Goal: Information Seeking & Learning: Learn about a topic

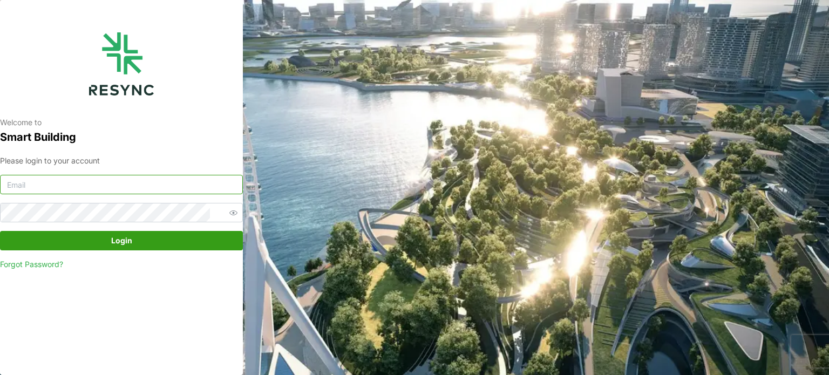
type input "[EMAIL_ADDRESS][DOMAIN_NAME]"
click at [124, 236] on span "Login" at bounding box center [121, 241] width 21 height 18
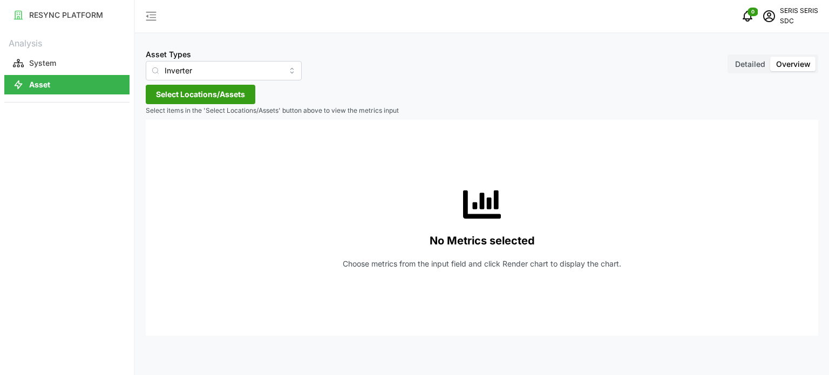
click at [218, 94] on span "Select Locations/Assets" at bounding box center [200, 94] width 89 height 18
click at [172, 140] on span "Select SDC-1" at bounding box center [172, 143] width 7 height 7
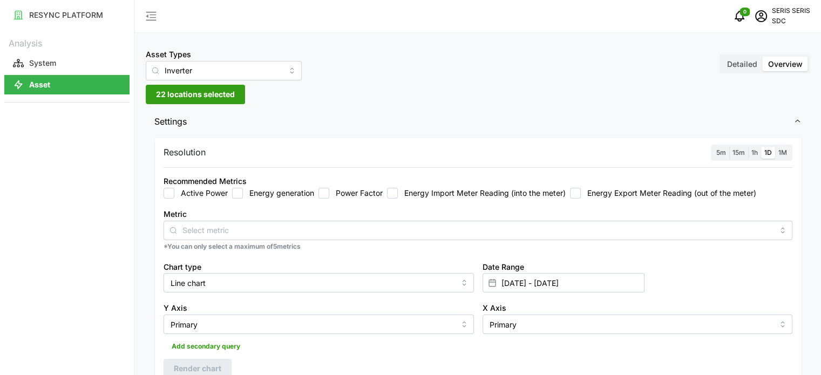
click at [237, 197] on input "Energy generation" at bounding box center [237, 193] width 11 height 11
checkbox input "true"
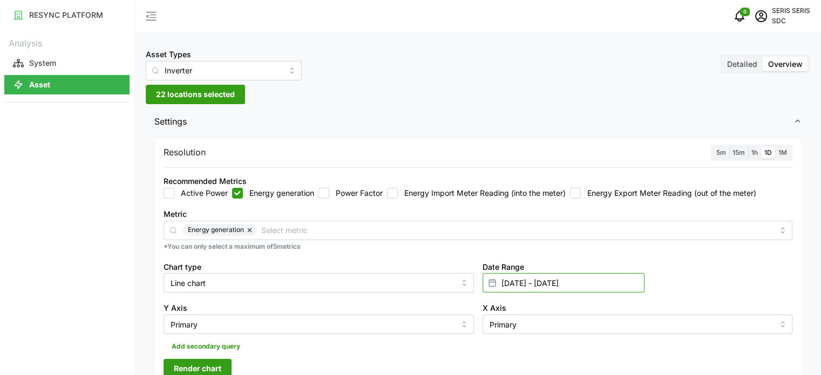
click at [548, 288] on input "[DATE] - [DATE]" at bounding box center [564, 282] width 162 height 19
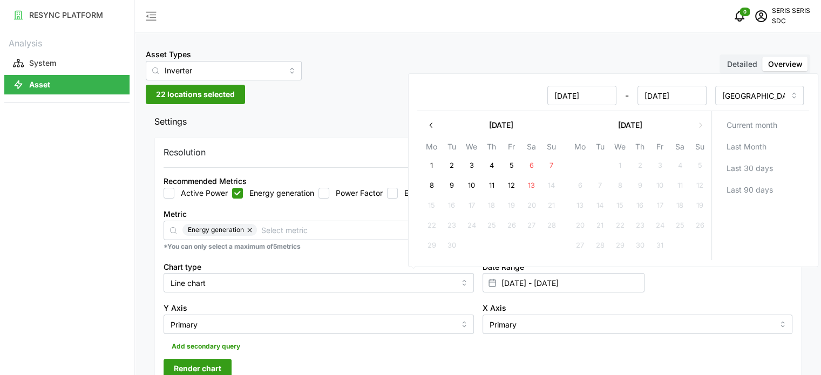
click at [525, 184] on button "13" at bounding box center [530, 185] width 19 height 19
type input "[DATE] - [DATE]"
type input "[DATE]"
click at [525, 184] on button "13" at bounding box center [530, 185] width 19 height 19
type input "[DATE] - [DATE]"
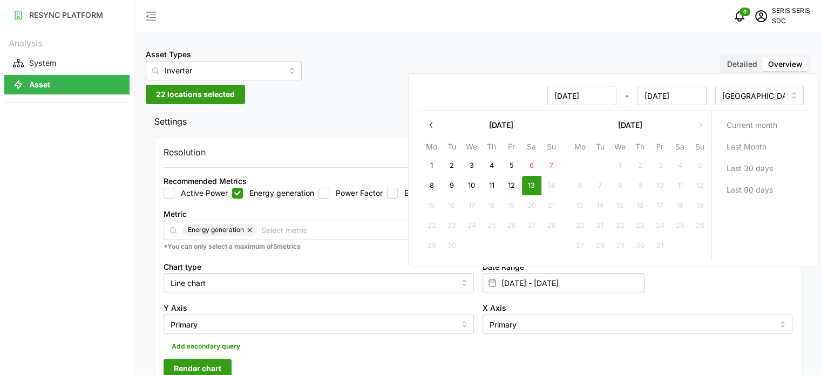
type input "[DATE]"
click at [210, 360] on span "Render chart" at bounding box center [197, 368] width 47 height 18
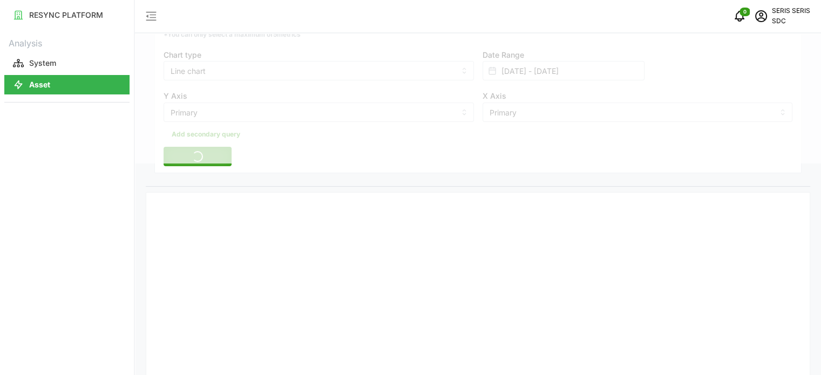
scroll to position [216, 0]
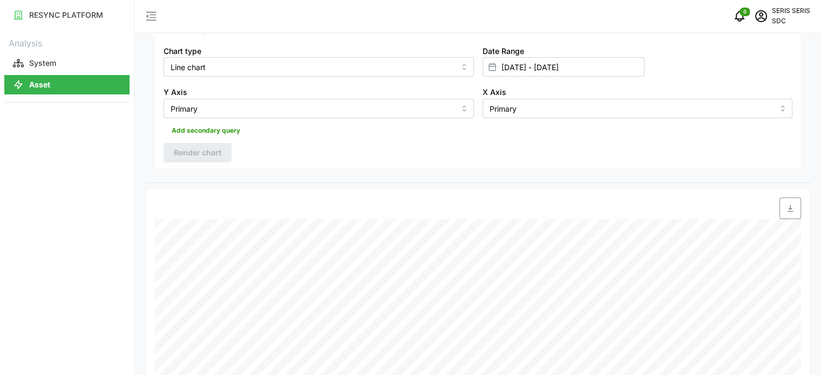
click at [785, 208] on span "button" at bounding box center [790, 208] width 21 height 21
click at [121, 313] on div "RESYNC PLATFORM Analysis System Asset" at bounding box center [67, 187] width 134 height 375
click at [339, 63] on input "Line chart" at bounding box center [319, 66] width 310 height 19
click at [268, 105] on div "Bar chart" at bounding box center [318, 111] width 305 height 18
type input "Bar chart"
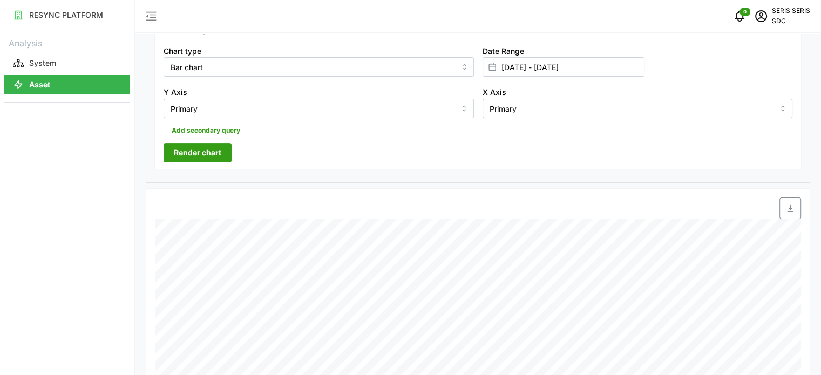
click at [215, 151] on span "Render chart" at bounding box center [197, 153] width 47 height 18
click at [790, 207] on icon "button" at bounding box center [790, 208] width 6 height 7
drag, startPoint x: 53, startPoint y: 316, endPoint x: 133, endPoint y: 318, distance: 79.9
click at [54, 316] on div "RESYNC PLATFORM Analysis System Asset" at bounding box center [67, 187] width 134 height 375
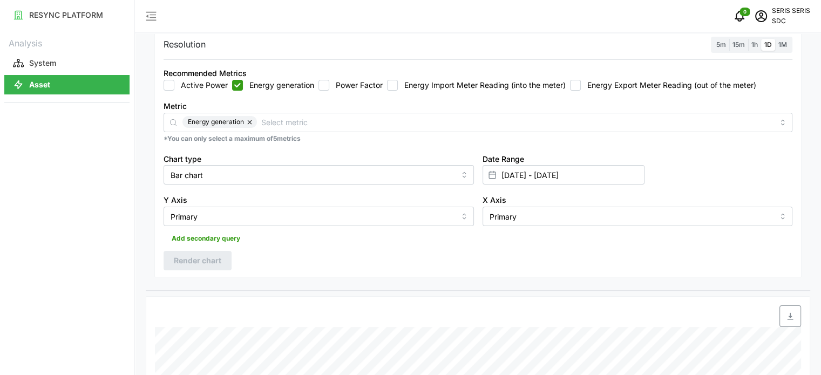
drag, startPoint x: 542, startPoint y: 164, endPoint x: 541, endPoint y: 172, distance: 8.2
click at [542, 164] on div "Date Range [DATE] - [DATE]" at bounding box center [564, 168] width 162 height 33
click at [541, 172] on input "[DATE] - [DATE]" at bounding box center [564, 174] width 162 height 19
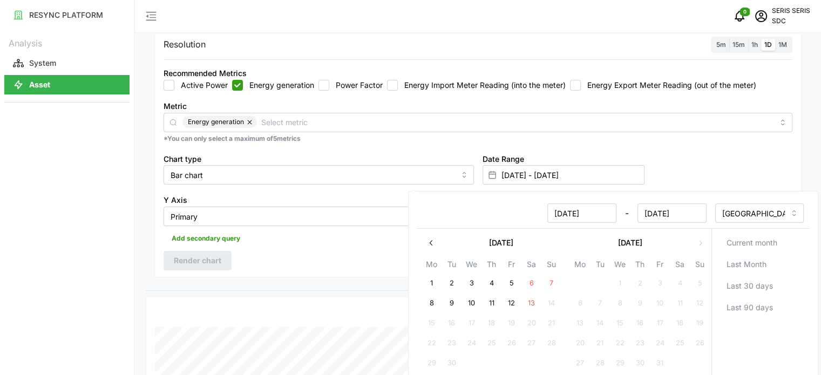
click at [506, 300] on button "12" at bounding box center [510, 303] width 19 height 19
type input "[DATE] - [DATE]"
type input "[DATE]"
click at [507, 301] on button "12" at bounding box center [510, 303] width 19 height 19
type input "[DATE] - [DATE]"
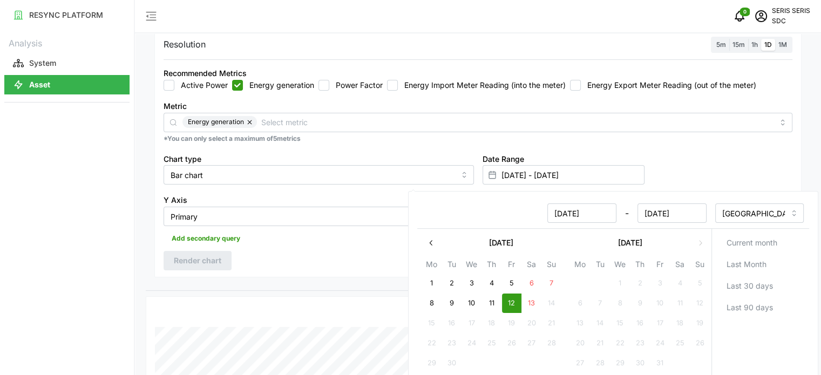
type input "[DATE]"
click at [337, 271] on div "Resolution 5m 15m 1h 1D 1M Recommended Metrics Active Power Energy generation P…" at bounding box center [477, 154] width 647 height 248
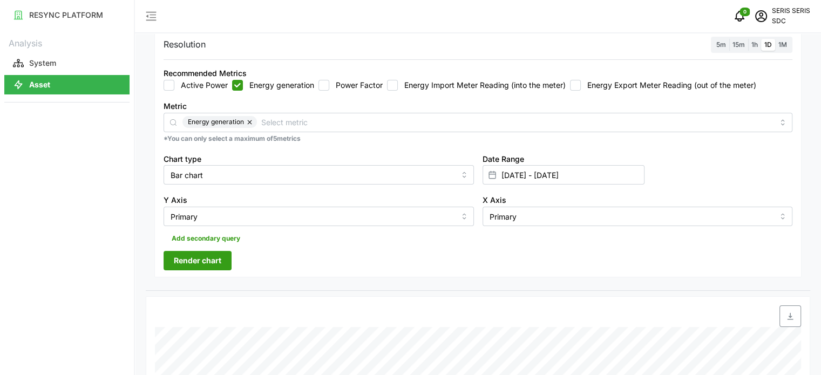
click at [218, 256] on span "Render chart" at bounding box center [197, 261] width 47 height 18
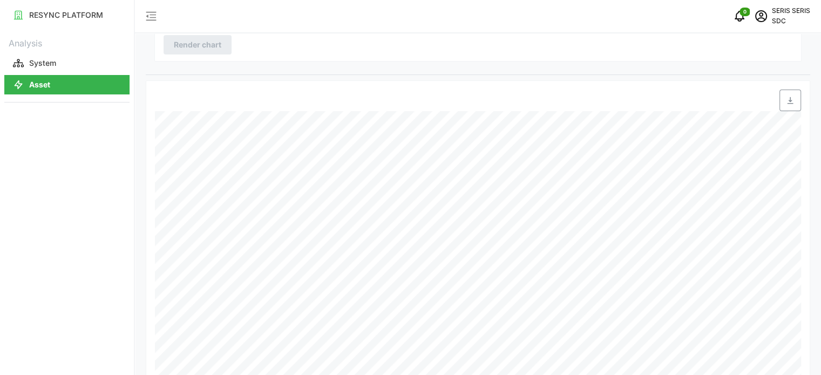
click at [796, 101] on span "button" at bounding box center [790, 100] width 21 height 21
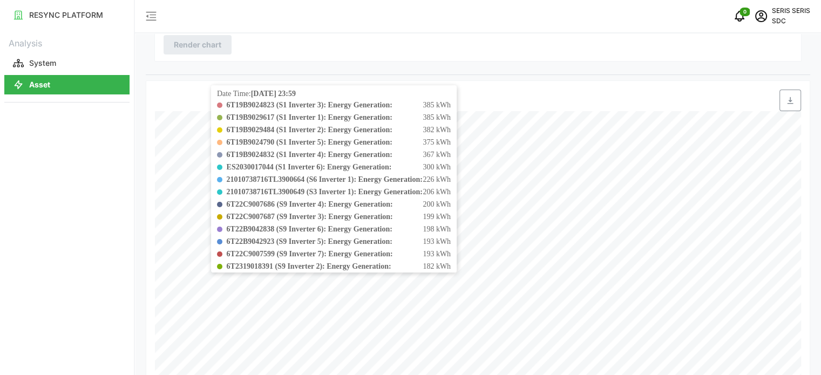
scroll to position [1, 0]
click at [695, 25] on div "0 SERIS SERIS SDC" at bounding box center [478, 16] width 686 height 33
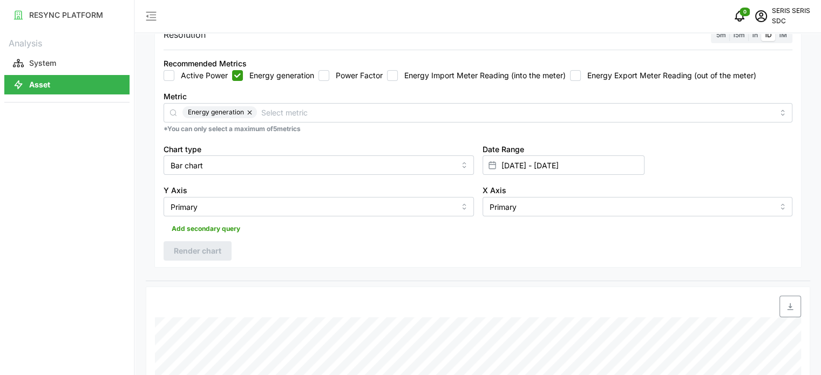
scroll to position [108, 0]
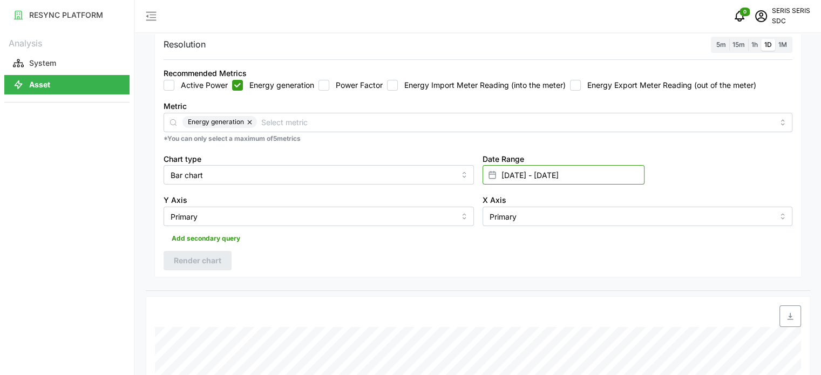
click at [551, 171] on input "[DATE] - [DATE]" at bounding box center [564, 174] width 162 height 19
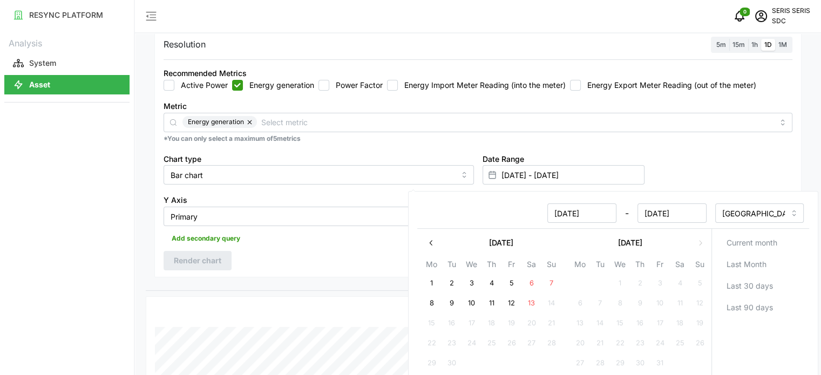
click at [532, 308] on button "13" at bounding box center [530, 303] width 19 height 19
type input "[DATE] - [DATE]"
type input "[DATE]"
click at [532, 308] on button "13" at bounding box center [530, 303] width 19 height 19
type input "[DATE] - [DATE]"
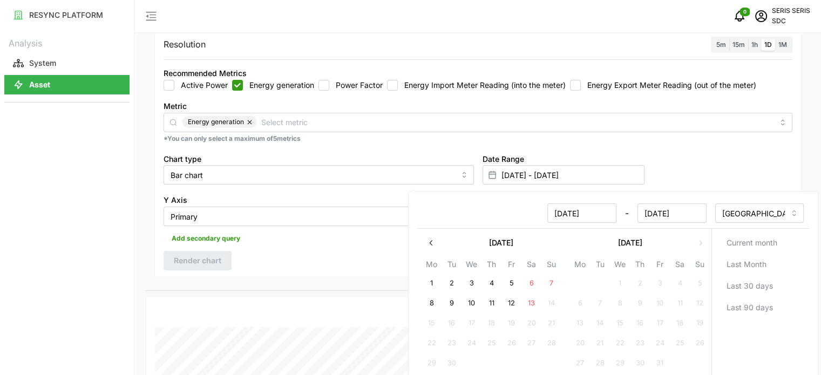
type input "[DATE]"
click at [539, 295] on button "13" at bounding box center [530, 303] width 19 height 19
drag, startPoint x: 289, startPoint y: 234, endPoint x: 279, endPoint y: 239, distance: 11.1
click at [289, 234] on div "Add secondary query" at bounding box center [478, 236] width 629 height 21
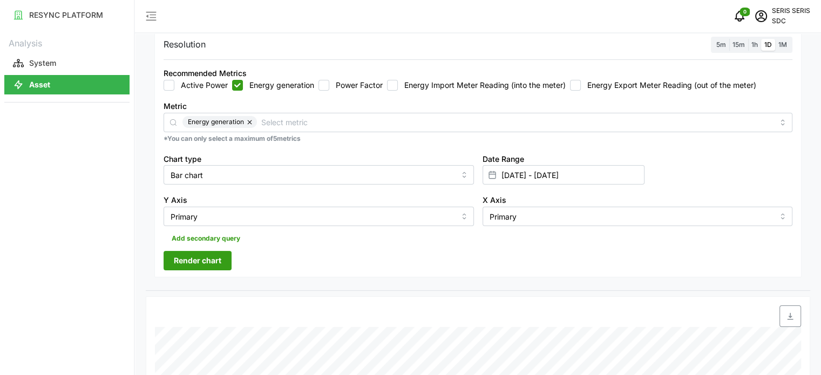
click at [216, 251] on button "Render chart" at bounding box center [198, 260] width 68 height 19
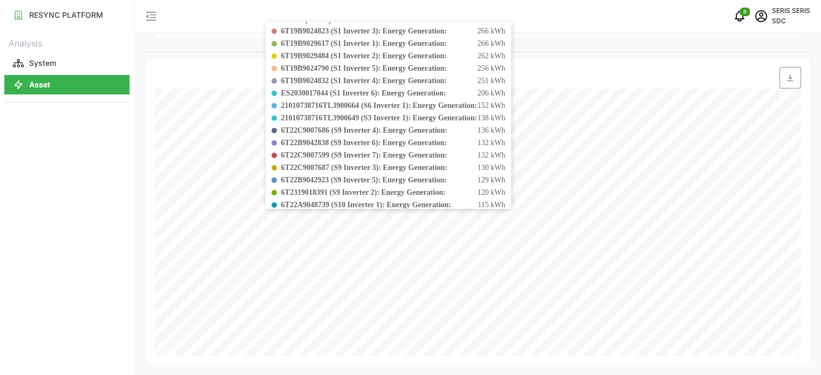
scroll to position [1, 0]
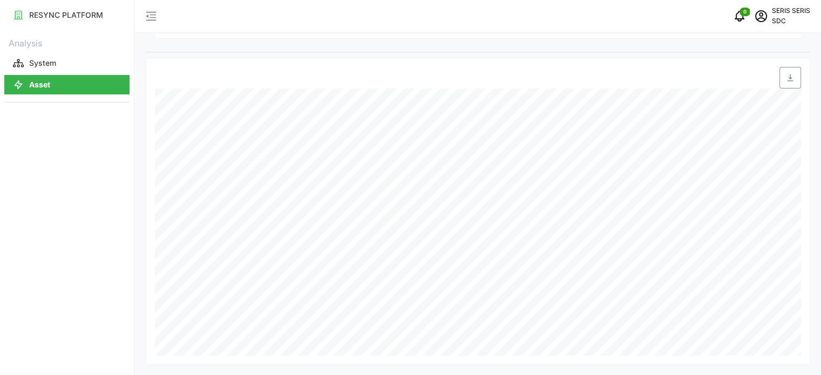
click at [49, 304] on div "RESYNC PLATFORM Analysis System Asset" at bounding box center [67, 187] width 134 height 375
